Goal: Information Seeking & Learning: Check status

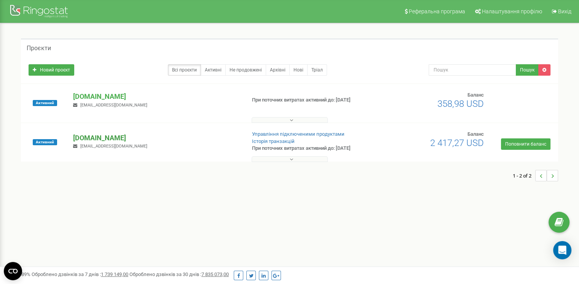
click at [97, 141] on p "[DOMAIN_NAME]" at bounding box center [156, 138] width 166 height 10
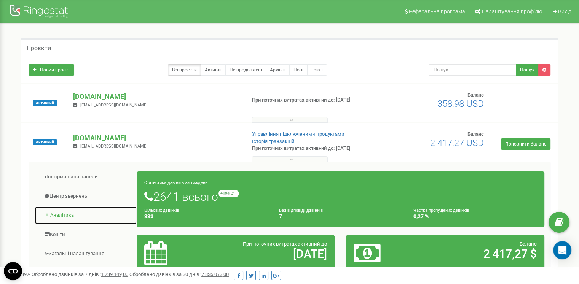
click at [65, 214] on link "Аналiтика" at bounding box center [86, 215] width 102 height 19
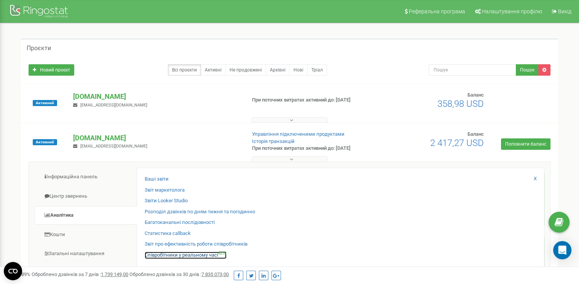
click at [184, 255] on link "Співробітники у реальному часі NEW" at bounding box center [186, 255] width 82 height 7
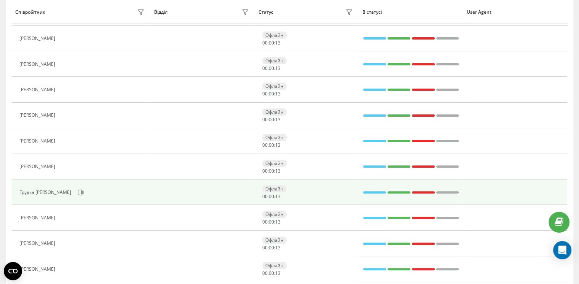
scroll to position [236, 0]
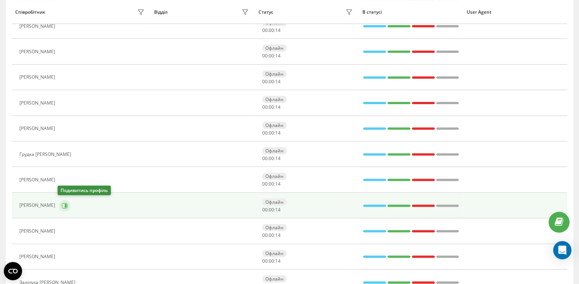
click at [62, 203] on icon at bounding box center [65, 206] width 6 height 6
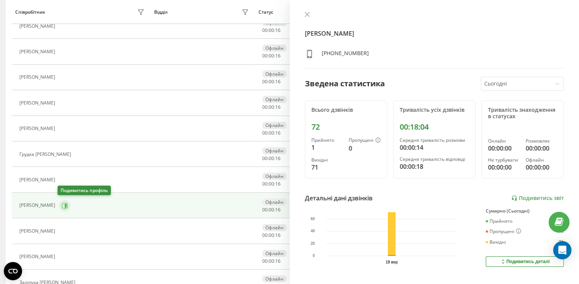
click at [66, 202] on button at bounding box center [64, 205] width 11 height 11
click at [529, 197] on link "Подивитись звіт" at bounding box center [537, 198] width 53 height 6
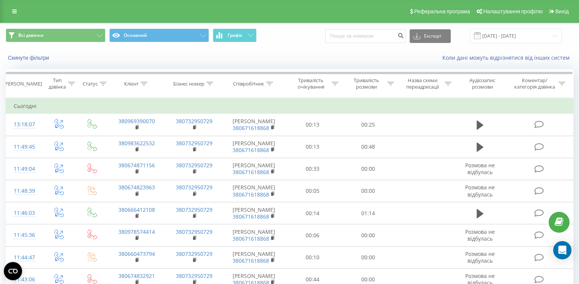
click at [513, 45] on div "Всі дзвінки Основний Графік Експорт .csv .xls .xlsx 19.09.2025 - 19.09.2025" at bounding box center [289, 36] width 578 height 26
click at [509, 38] on input "19.09.2025 - 19.09.2025" at bounding box center [516, 36] width 92 height 15
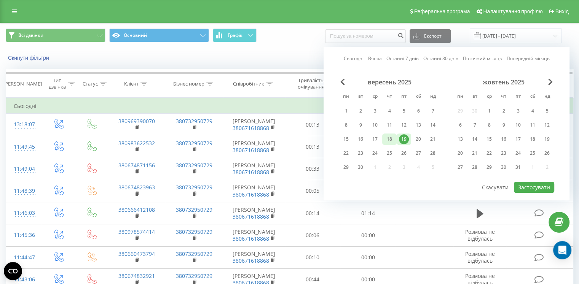
click at [387, 139] on div "18" at bounding box center [389, 139] width 10 height 10
click at [388, 139] on div "18" at bounding box center [389, 139] width 10 height 10
click at [531, 183] on button "Застосувати" at bounding box center [534, 187] width 40 height 11
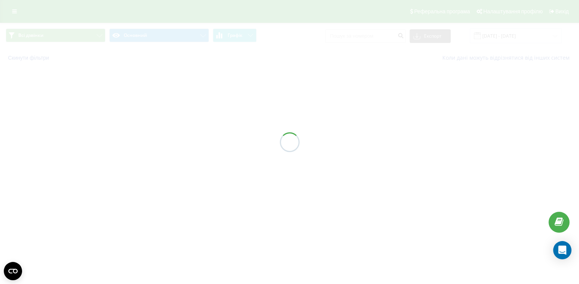
type input "18.09.2025 - 18.09.2025"
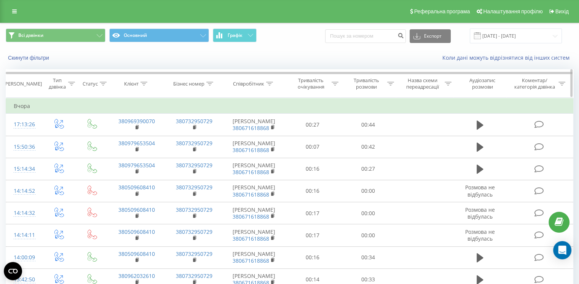
click at [391, 81] on div at bounding box center [390, 84] width 7 height 6
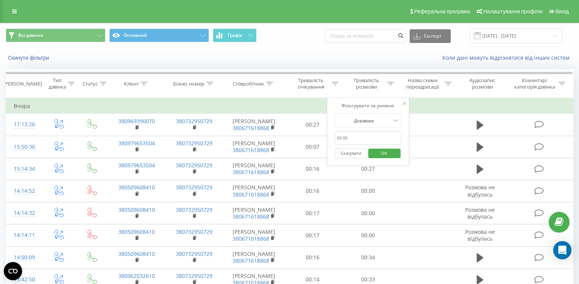
click at [368, 134] on input "text" at bounding box center [368, 138] width 67 height 13
click at [356, 141] on input "text" at bounding box center [368, 138] width 67 height 13
click at [354, 139] on input "text" at bounding box center [368, 138] width 67 height 13
type input "00:50"
click at [360, 118] on div at bounding box center [364, 120] width 54 height 7
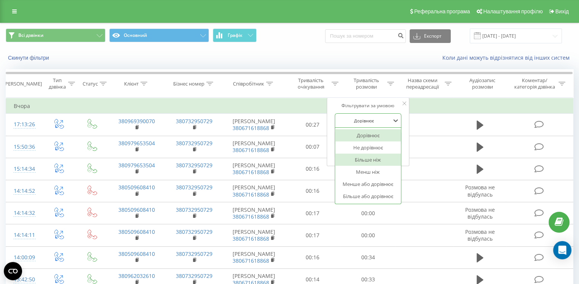
click at [367, 162] on div "Більше ніж" at bounding box center [368, 160] width 66 height 12
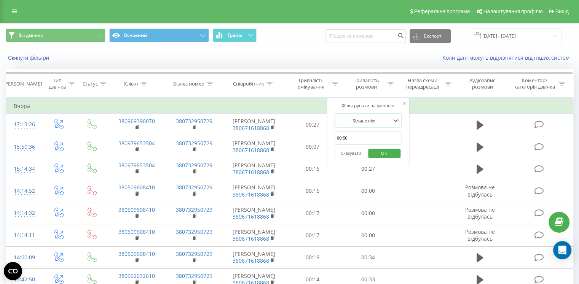
click at [380, 151] on span "OK" at bounding box center [383, 153] width 21 height 12
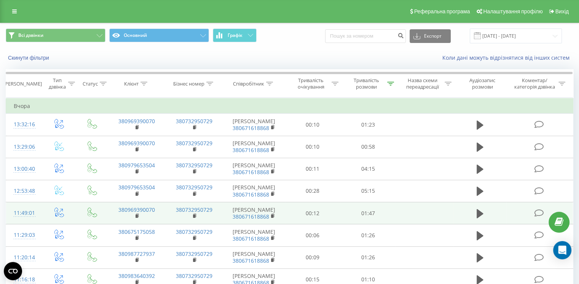
scroll to position [122, 0]
